Goal: Information Seeking & Learning: Learn about a topic

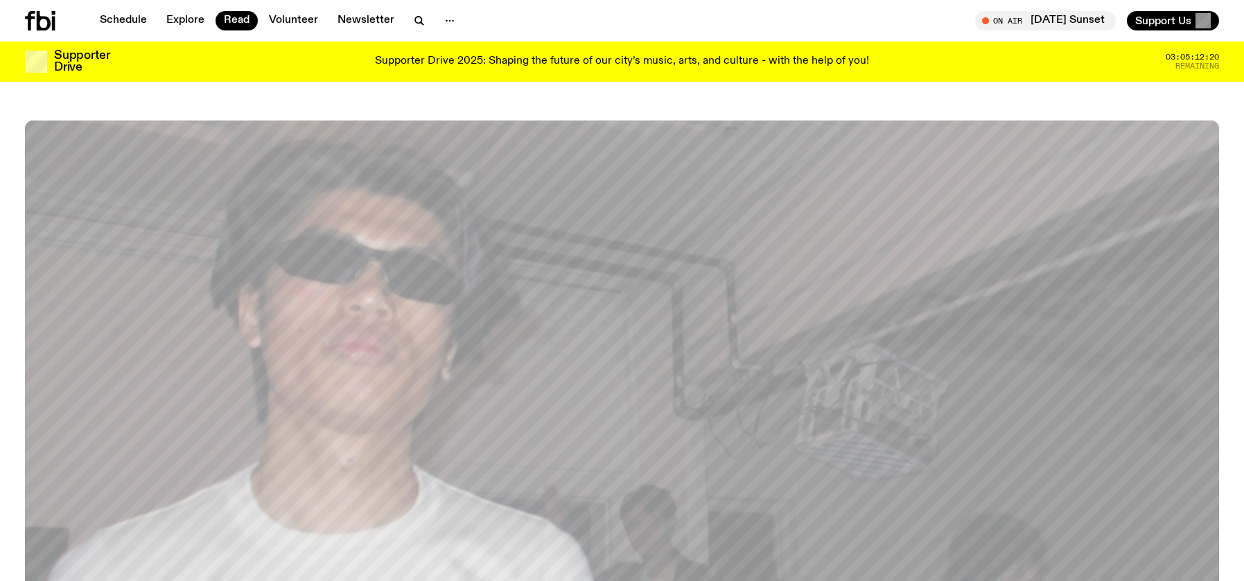
scroll to position [660, 0]
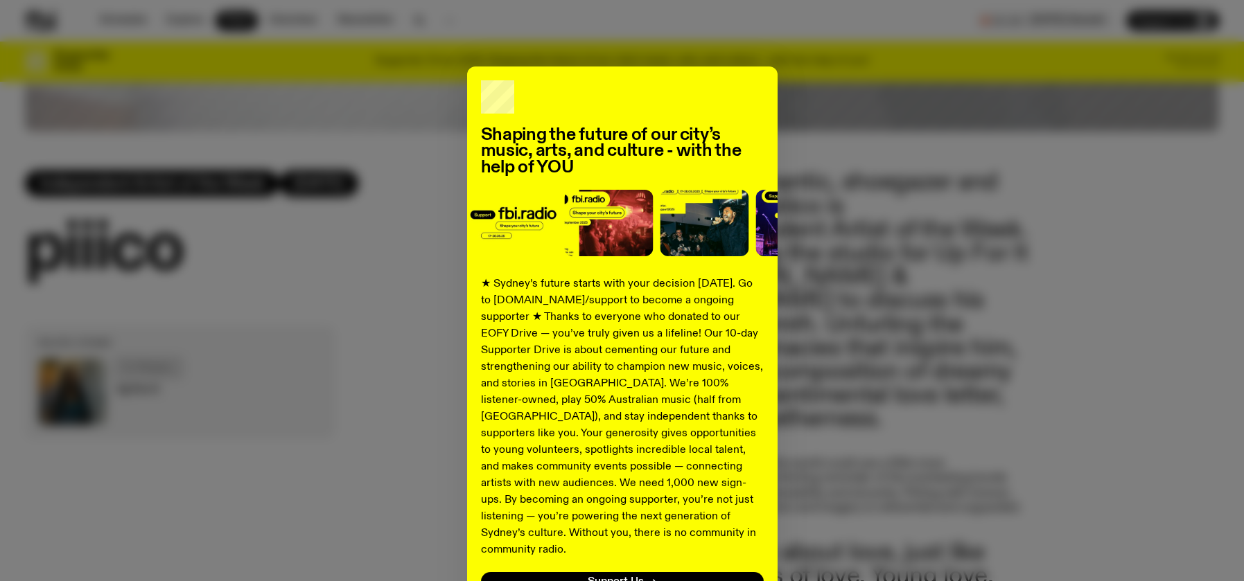
click at [377, 247] on div "Shaping the future of our city’s music, arts, and culture - with the help of YO…" at bounding box center [622, 352] width 1194 height 570
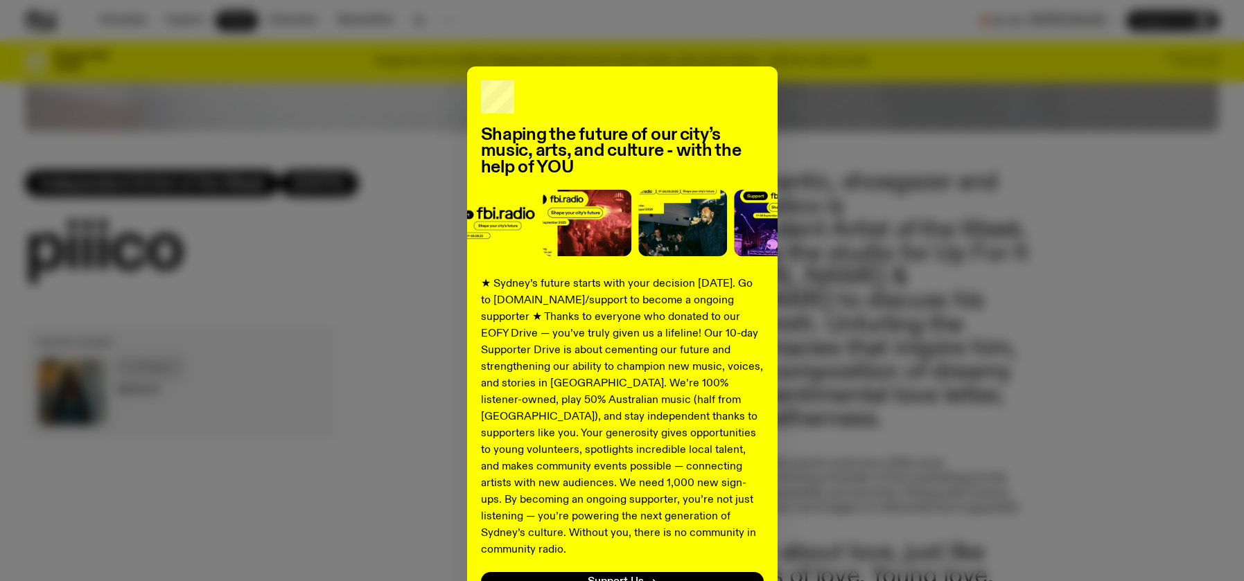
click at [756, 67] on div "Shaping the future of our city’s music, arts, and culture - with the help of YO…" at bounding box center [622, 352] width 310 height 570
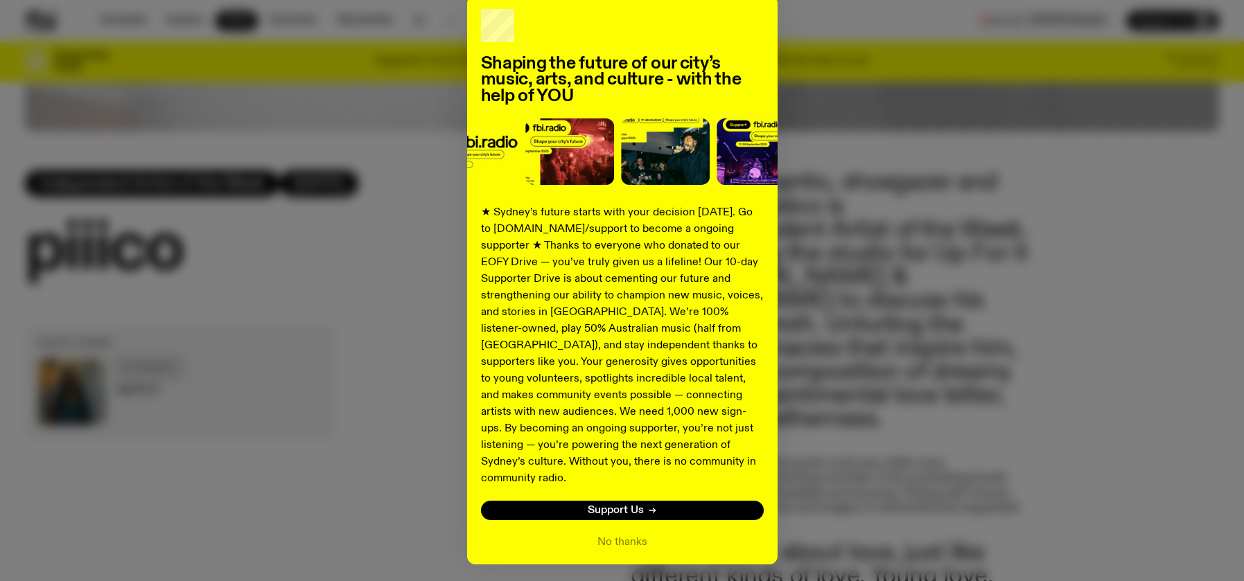
scroll to position [104, 0]
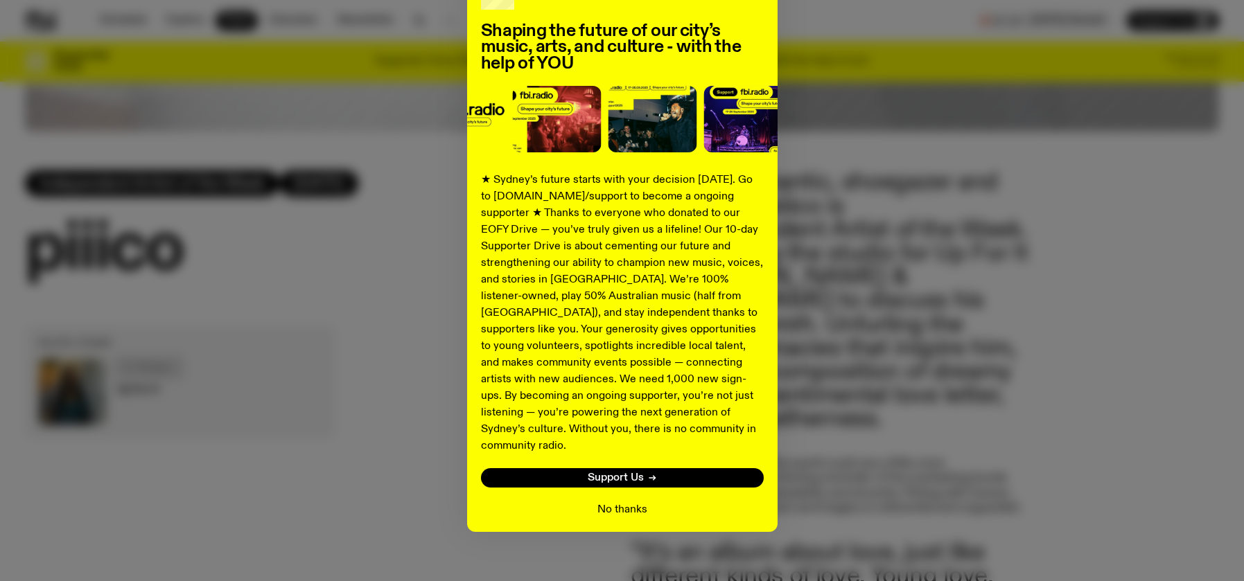
click at [624, 502] on button "No thanks" at bounding box center [622, 510] width 50 height 17
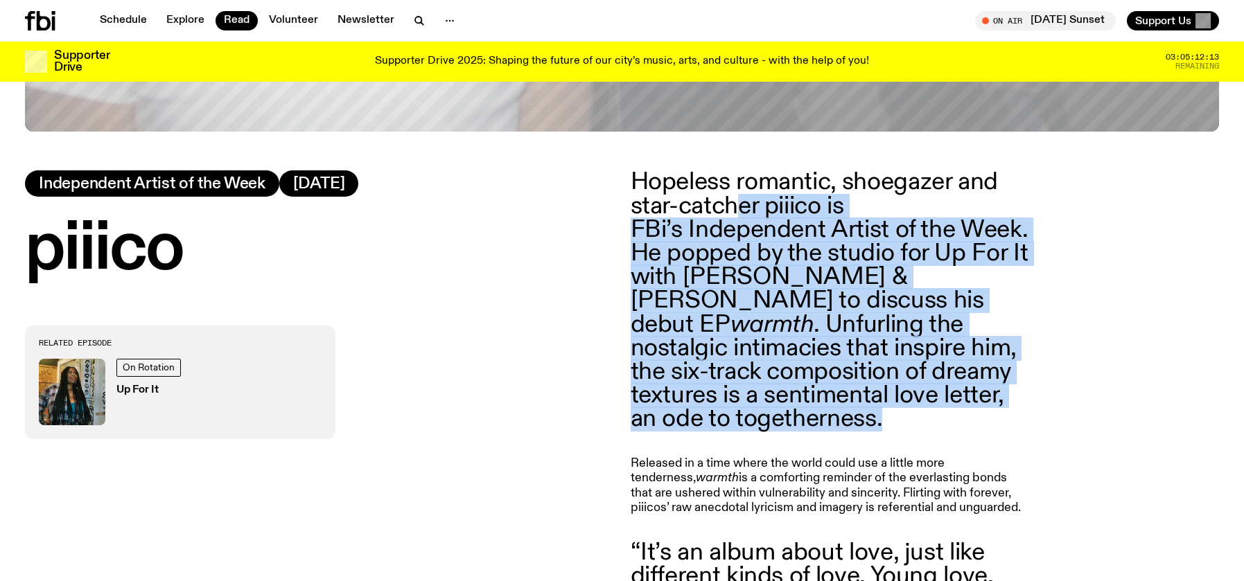
drag, startPoint x: 745, startPoint y: 219, endPoint x: 795, endPoint y: 426, distance: 213.3
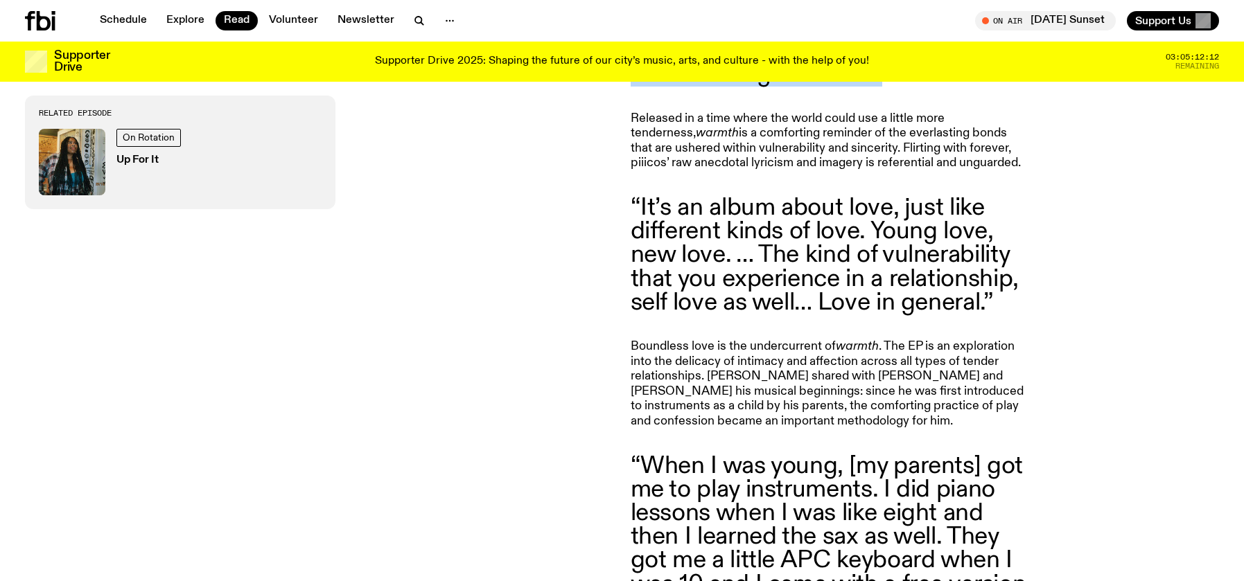
scroll to position [1025, 0]
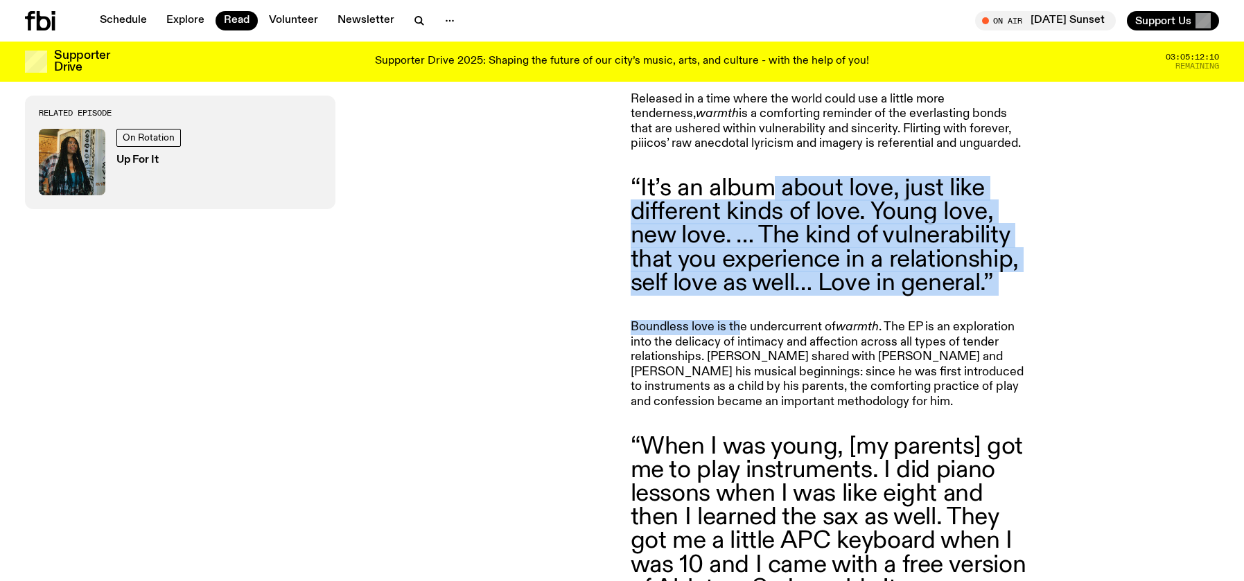
drag, startPoint x: 768, startPoint y: 167, endPoint x: 738, endPoint y: 310, distance: 145.8
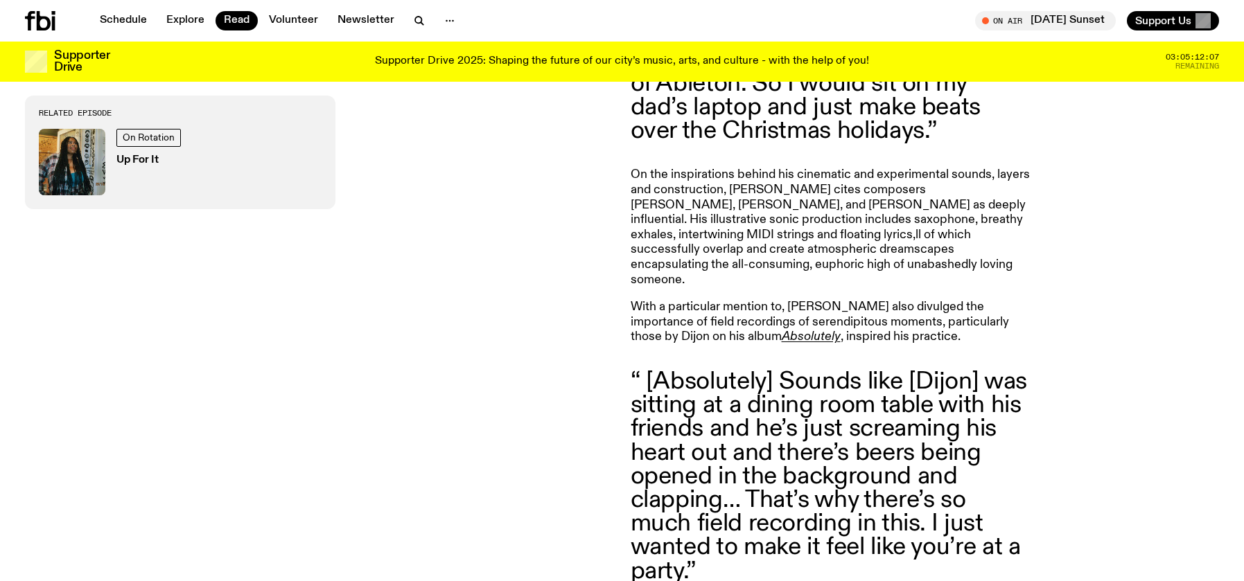
scroll to position [1744, 0]
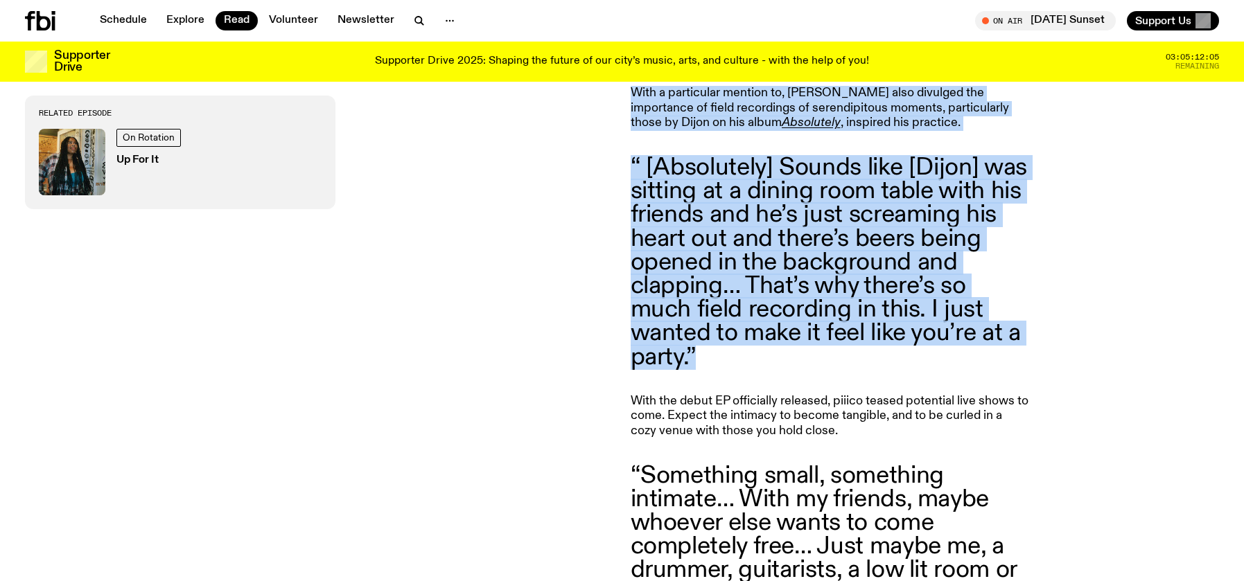
drag, startPoint x: 616, startPoint y: 133, endPoint x: 661, endPoint y: 350, distance: 221.5
